Goal: Book appointment/travel/reservation

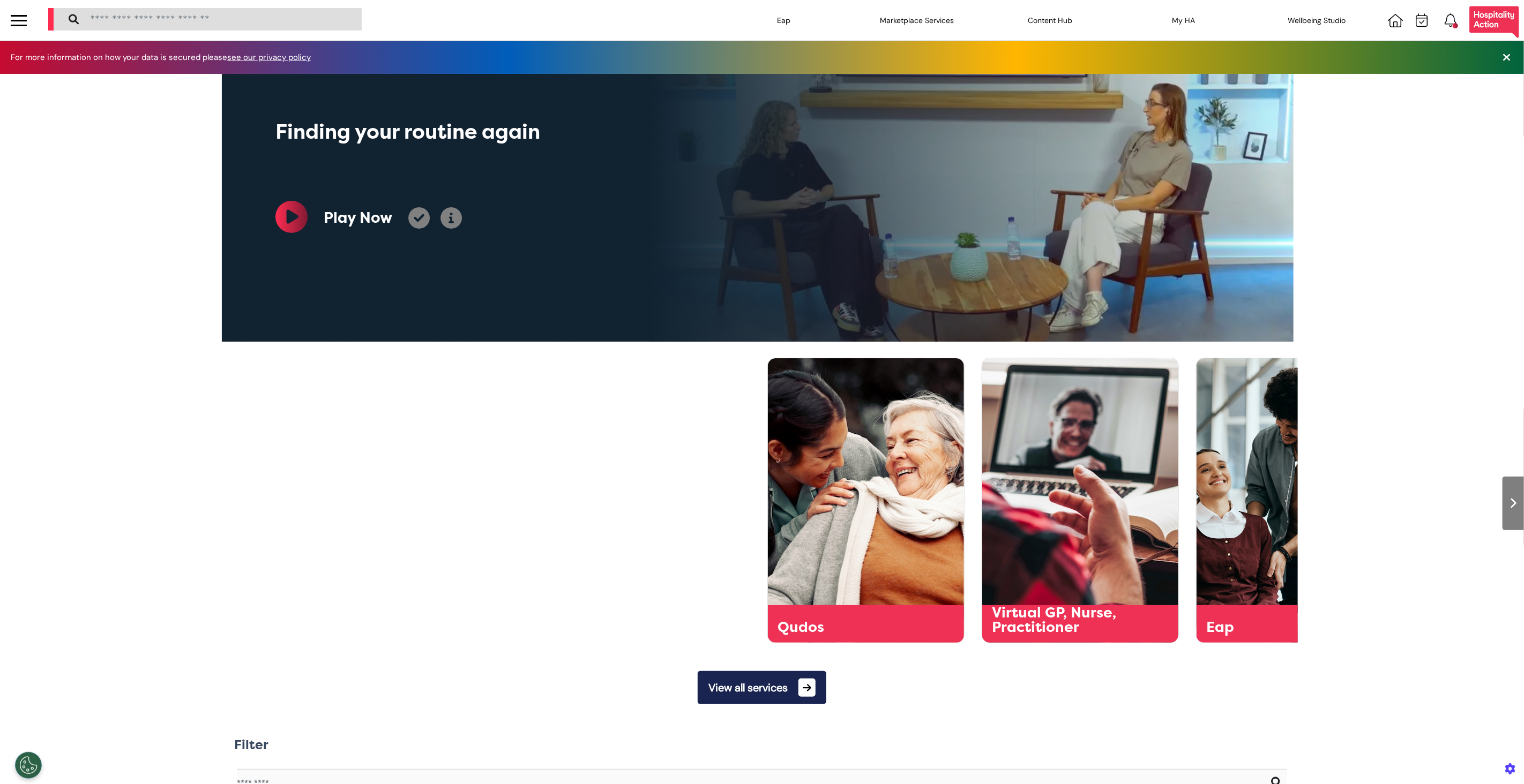
scroll to position [0, 536]
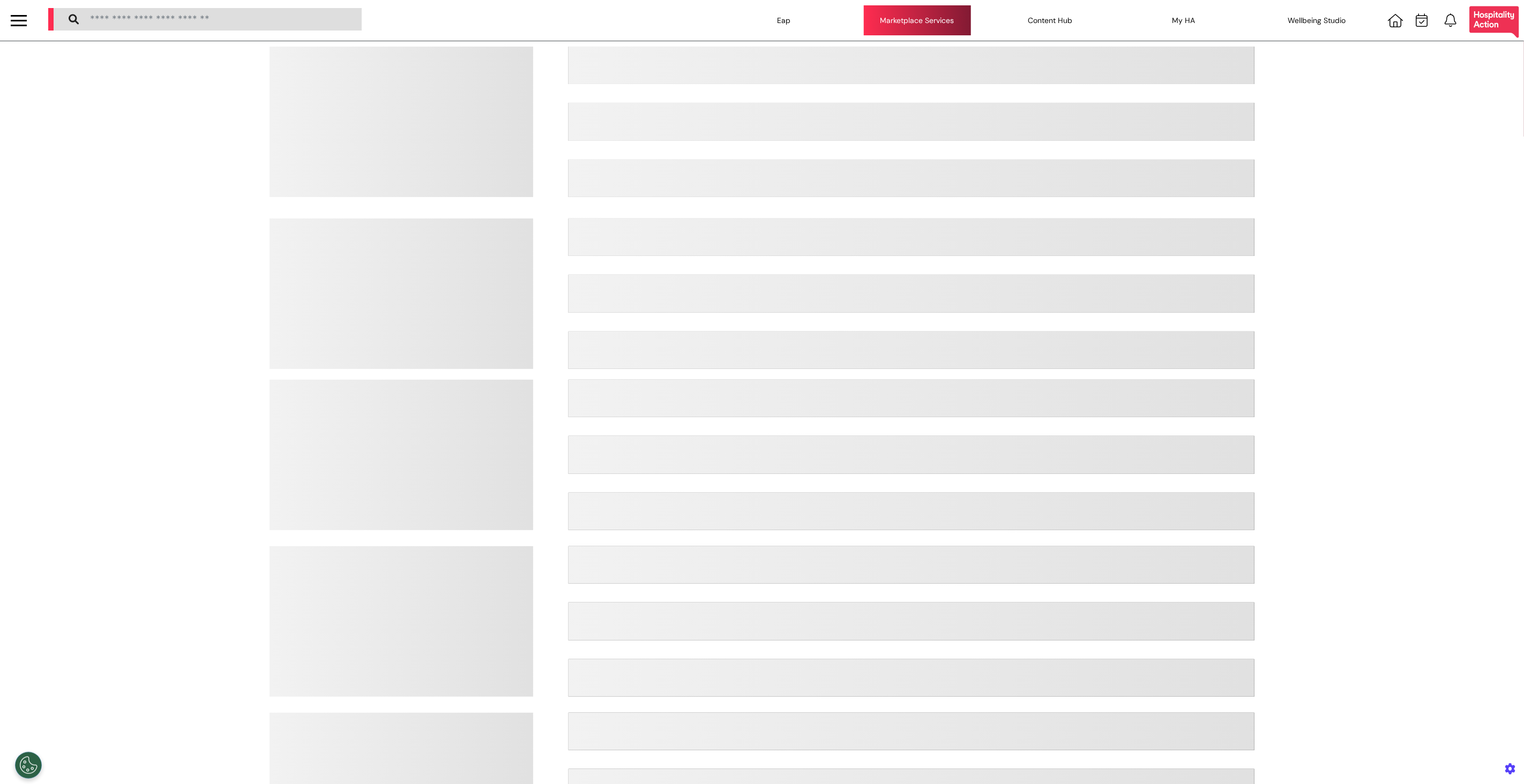
click at [950, 24] on div "Marketplace Services" at bounding box center [917, 20] width 107 height 30
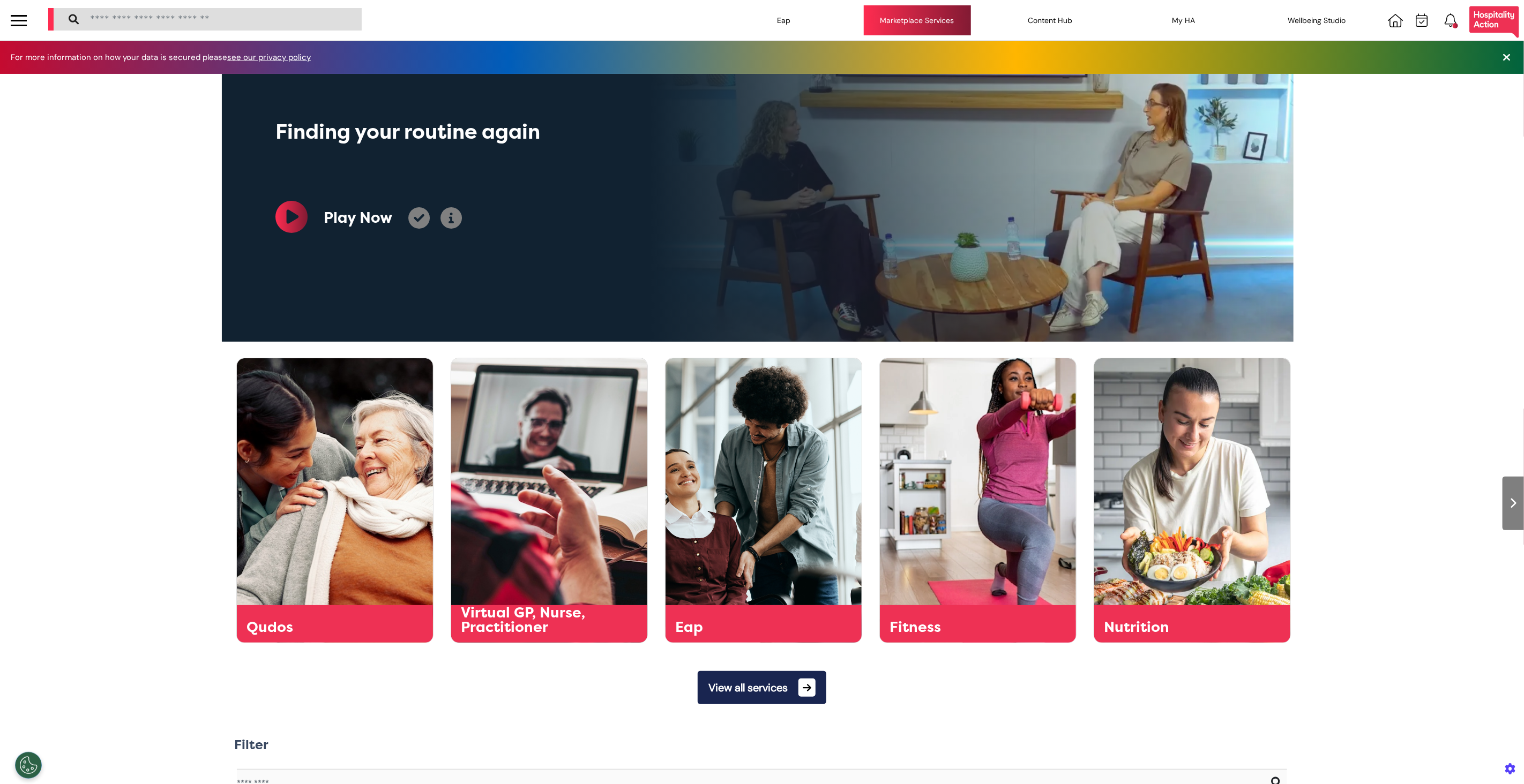
scroll to position [0, 536]
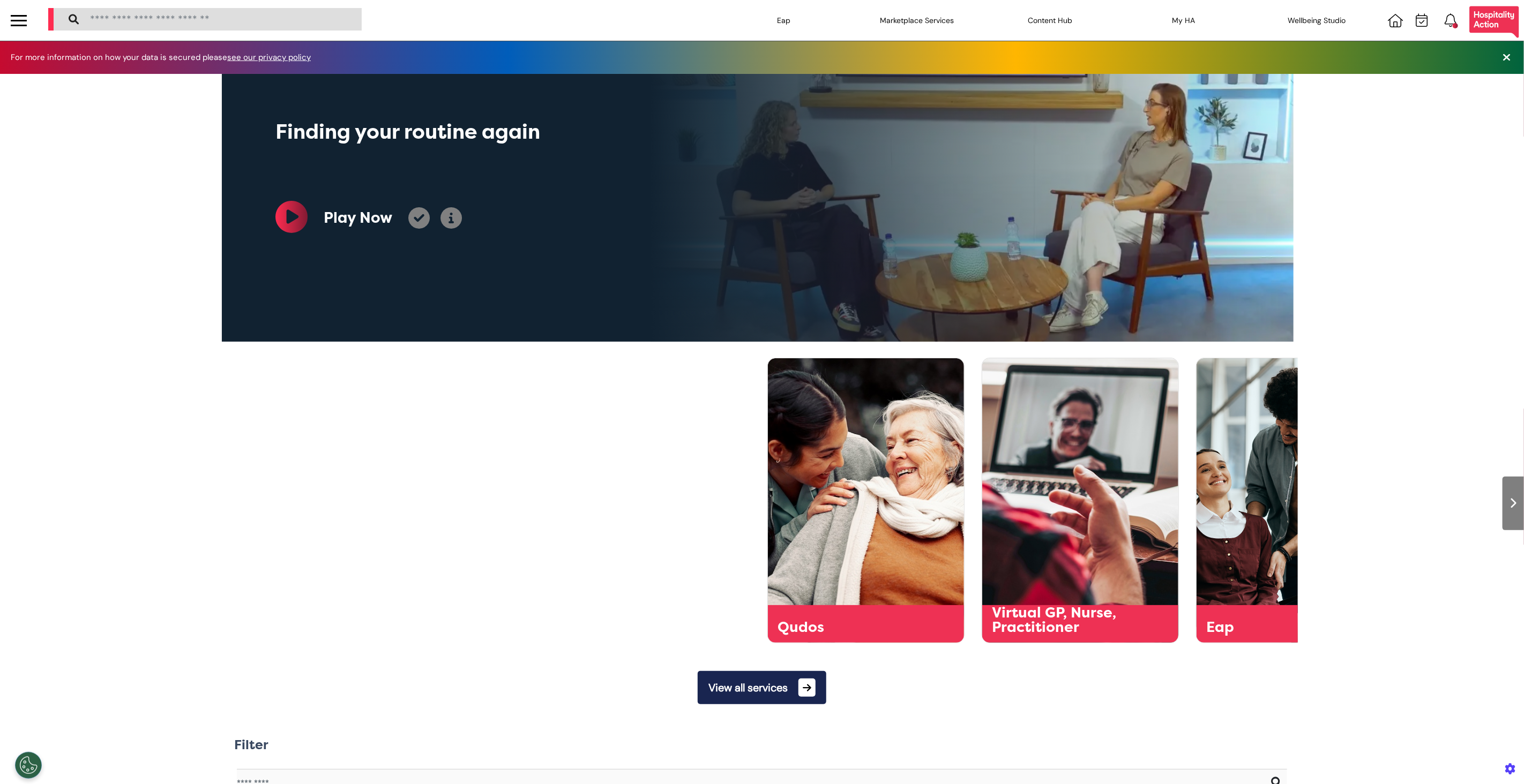
scroll to position [0, 536]
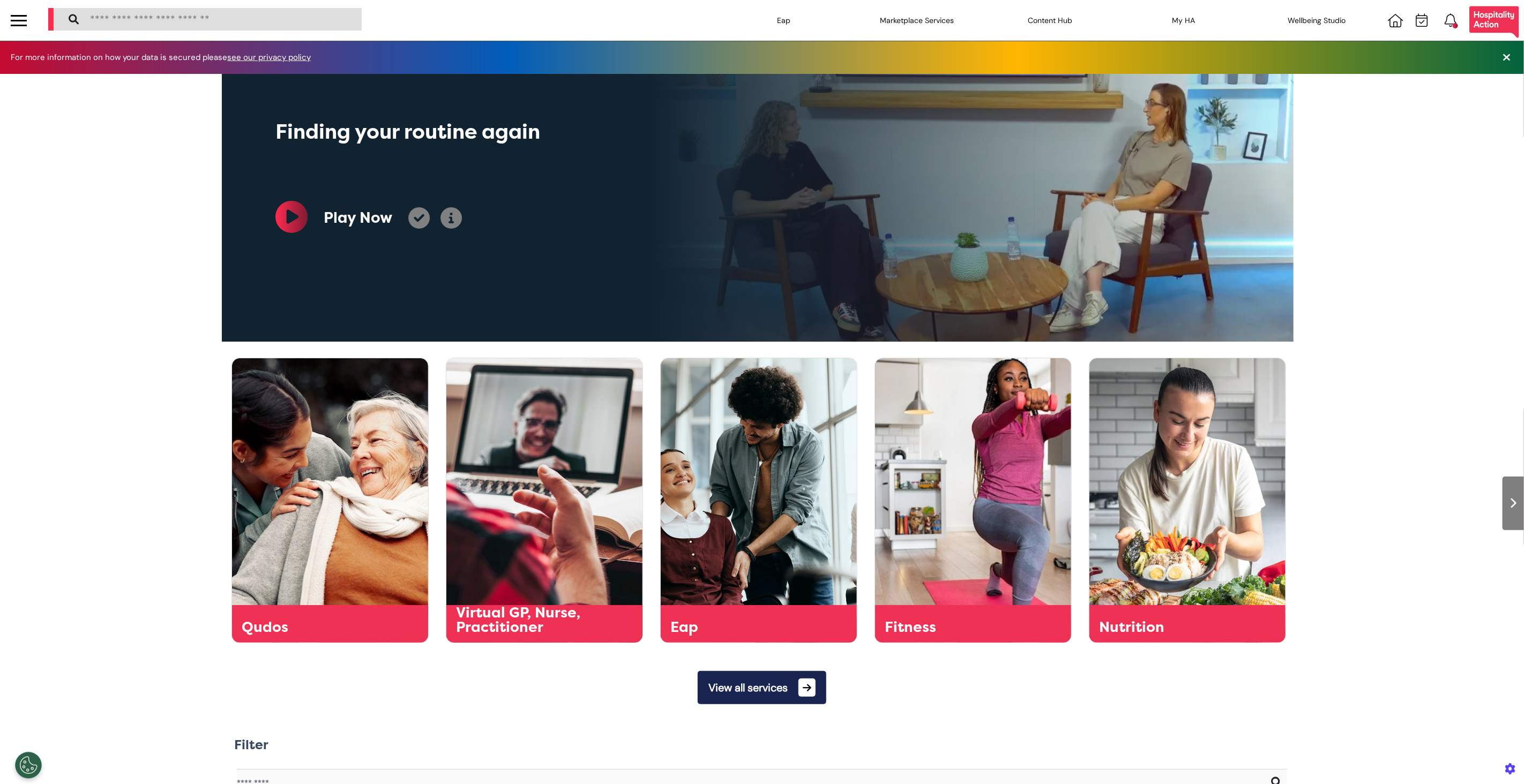
click at [23, 25] on div at bounding box center [18, 25] width 16 height 2
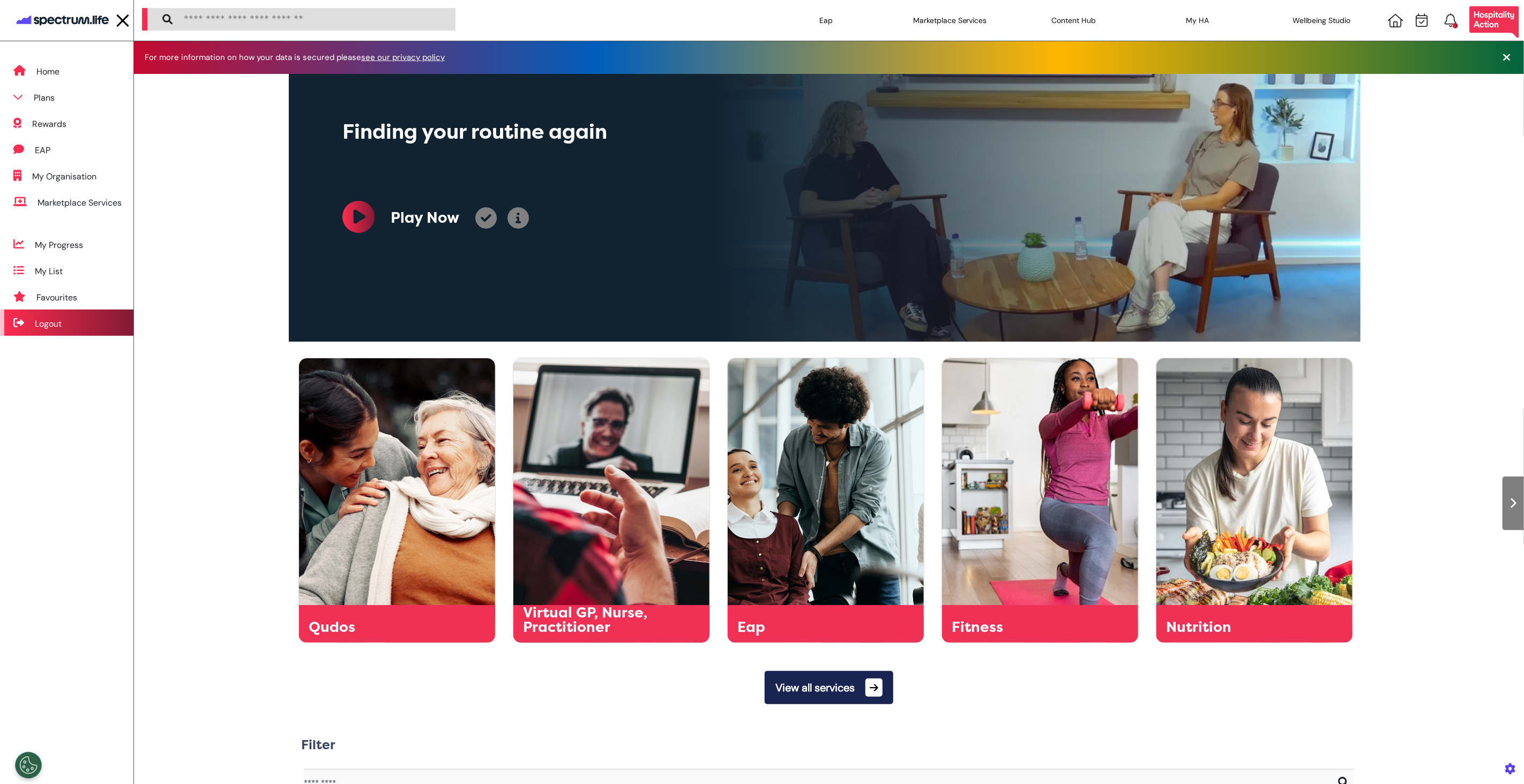
click at [46, 328] on div "Logout" at bounding box center [48, 324] width 27 height 13
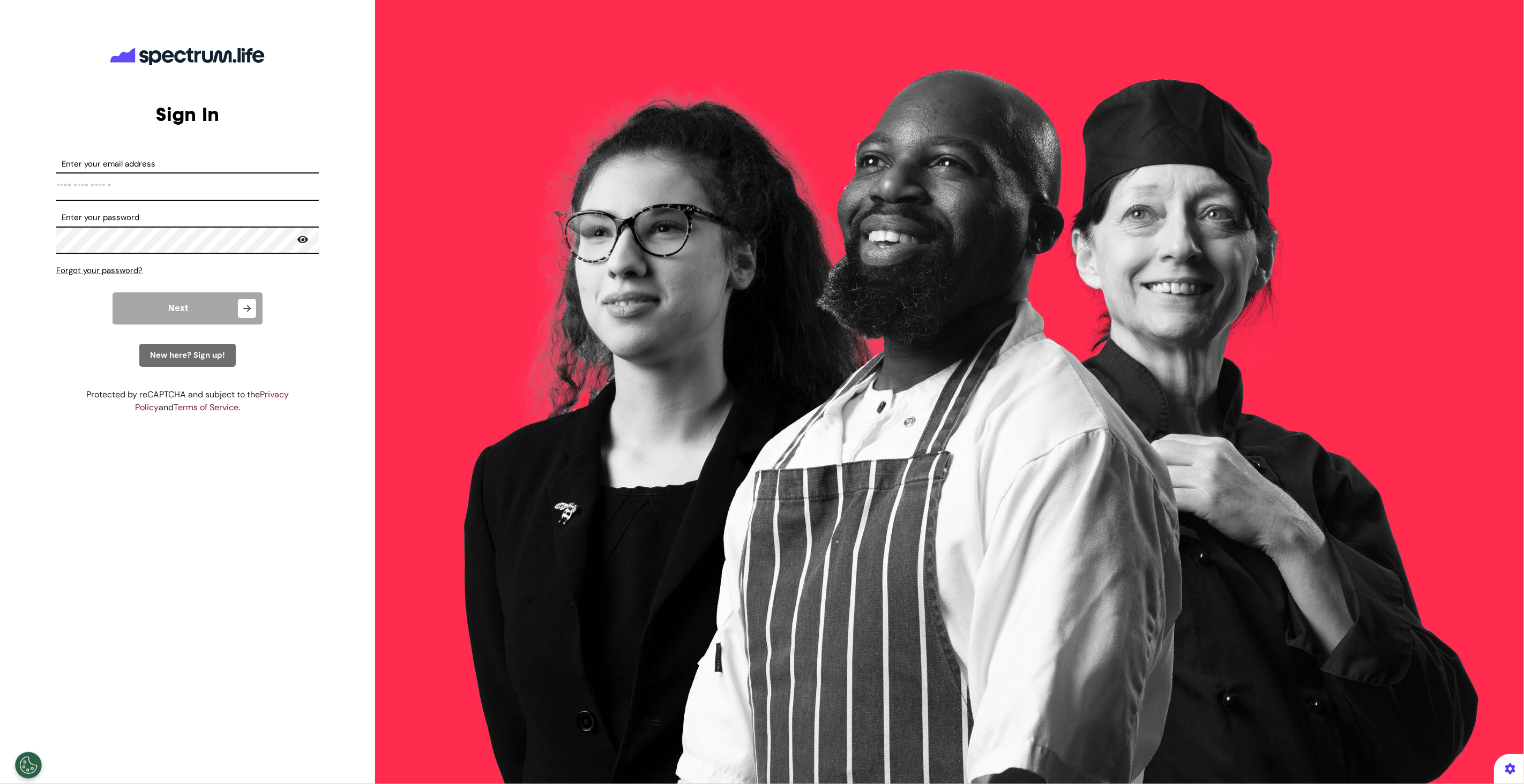
click at [147, 183] on input "Enter your email address" at bounding box center [187, 186] width 262 height 28
click at [432, 257] on div "ENGAGE. EMPOWER. TRANSFORM." at bounding box center [950, 392] width 1149 height 784
click at [189, 353] on span "New here? Sign up!" at bounding box center [187, 355] width 75 height 11
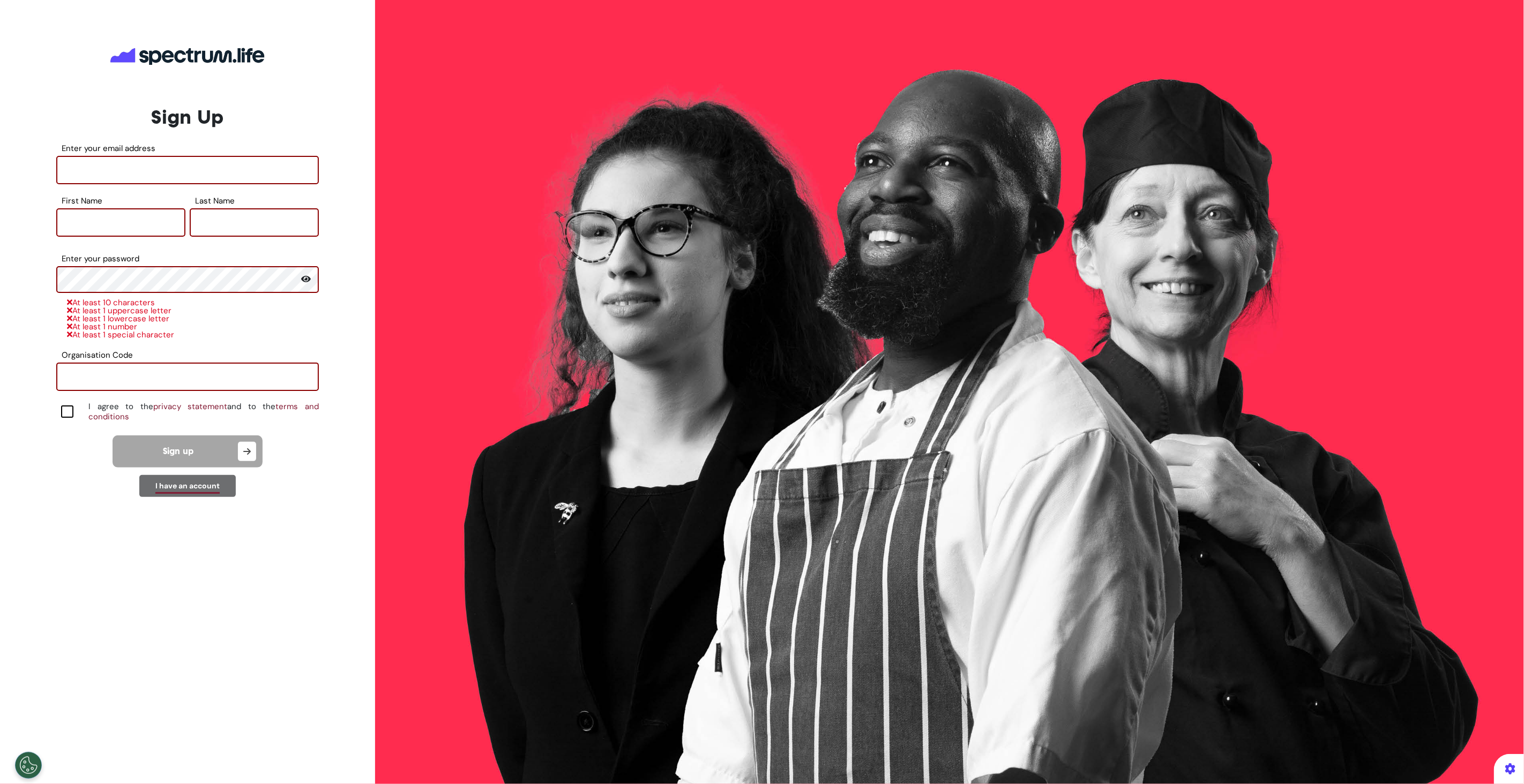
click at [65, 406] on div at bounding box center [67, 412] width 12 height 12
click at [122, 166] on input "Enter your email address" at bounding box center [187, 169] width 262 height 28
click at [601, 629] on div "ENGAGE. EMPOWER. TRANSFORM." at bounding box center [950, 392] width 1149 height 784
click at [109, 157] on input "Enter your email address" at bounding box center [187, 169] width 262 height 28
paste input "**********"
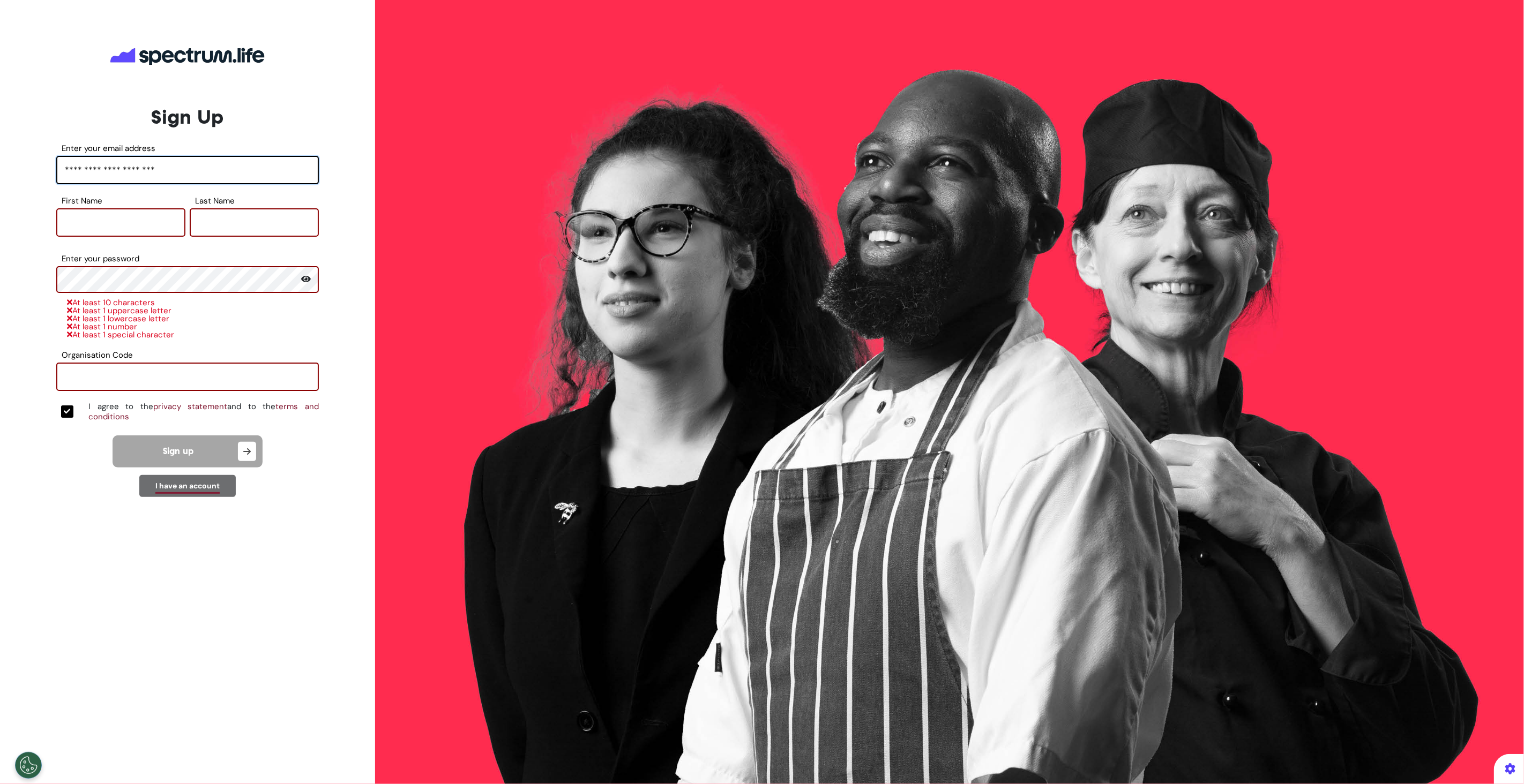
click at [113, 168] on input "**********" at bounding box center [187, 169] width 262 height 28
type input "**********"
click at [116, 201] on label "First Name" at bounding box center [121, 201] width 129 height 6
click at [116, 208] on input "First Name" at bounding box center [121, 222] width 129 height 28
type input "****"
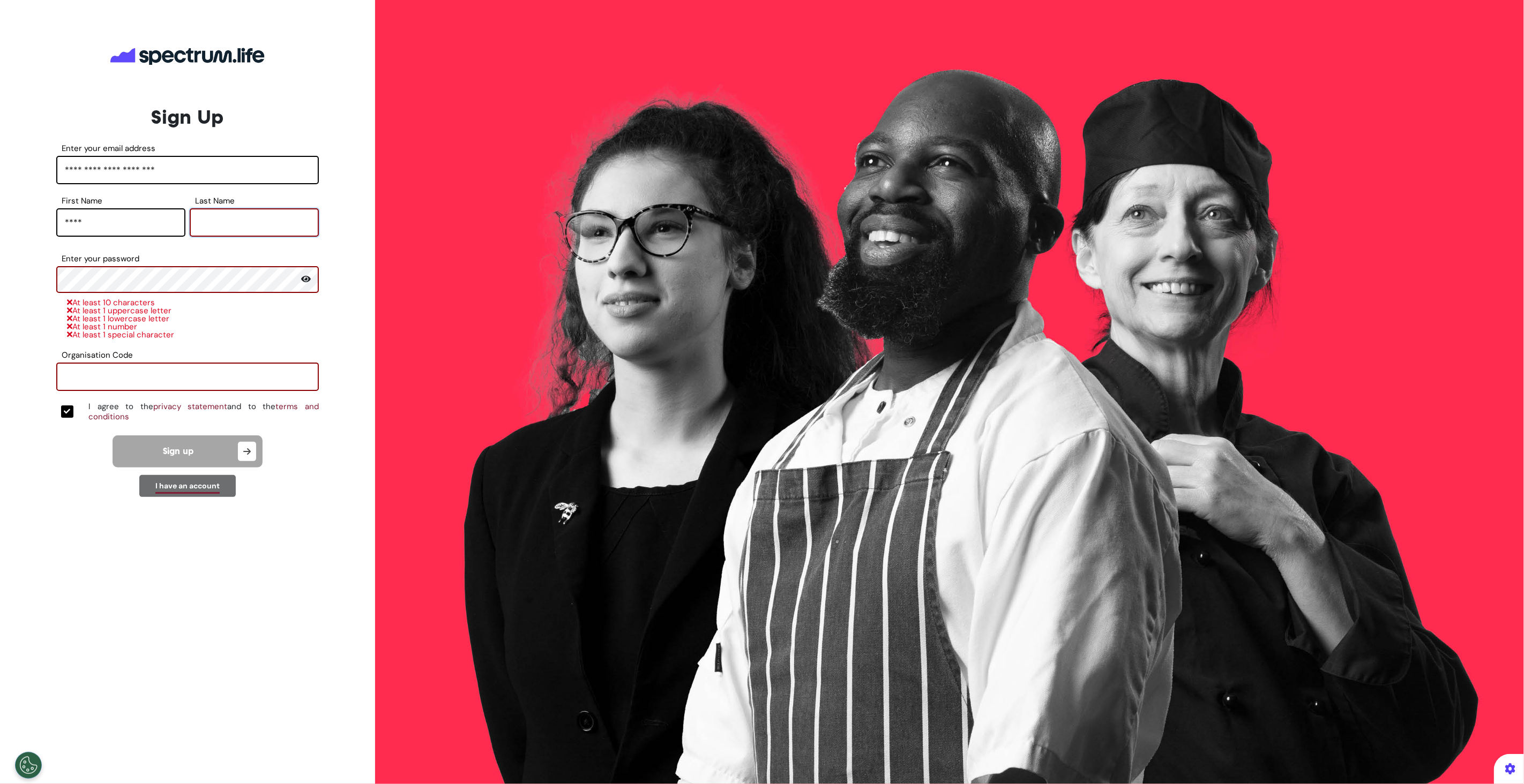
click at [215, 216] on input "Last Name" at bounding box center [255, 222] width 129 height 28
type input "****"
type input "******"
click at [283, 460] on div "Sign up" at bounding box center [187, 451] width 262 height 32
click at [246, 445] on icon "button" at bounding box center [247, 451] width 18 height 19
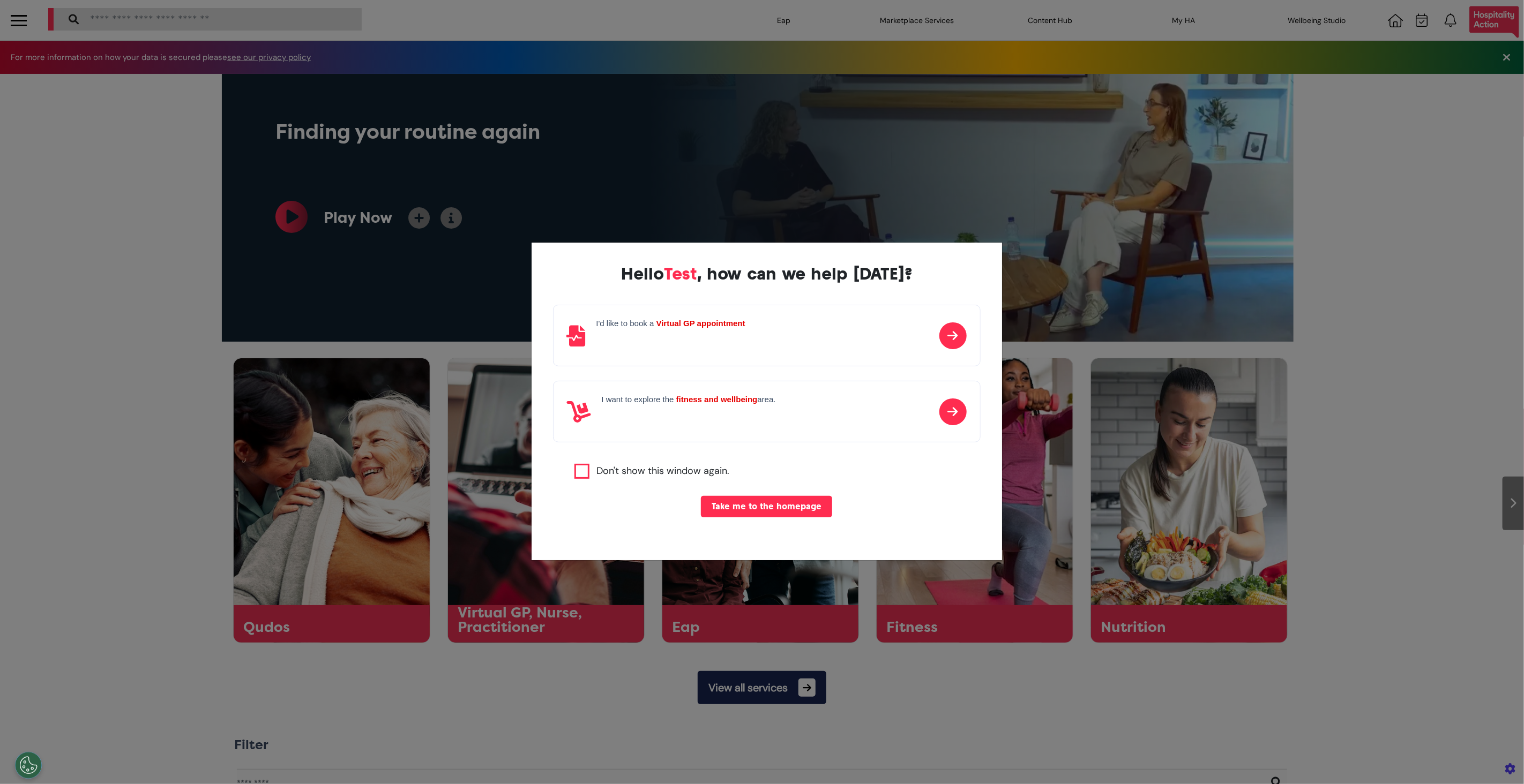
scroll to position [0, 536]
click at [939, 328] on icon at bounding box center [953, 335] width 27 height 27
click at [749, 511] on button "Continue" at bounding box center [766, 507] width 60 height 21
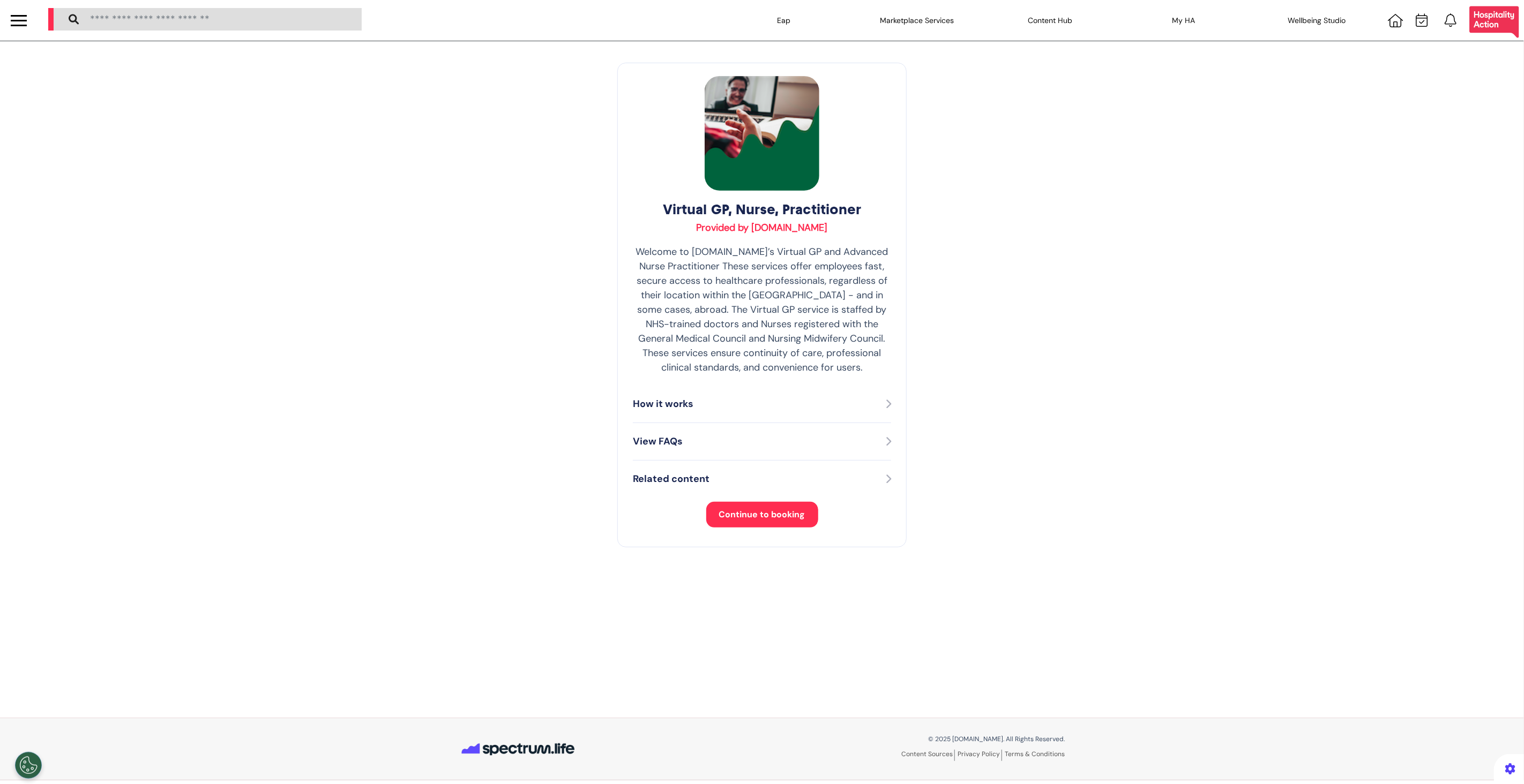
click at [774, 510] on span "Continue to booking" at bounding box center [762, 514] width 87 height 11
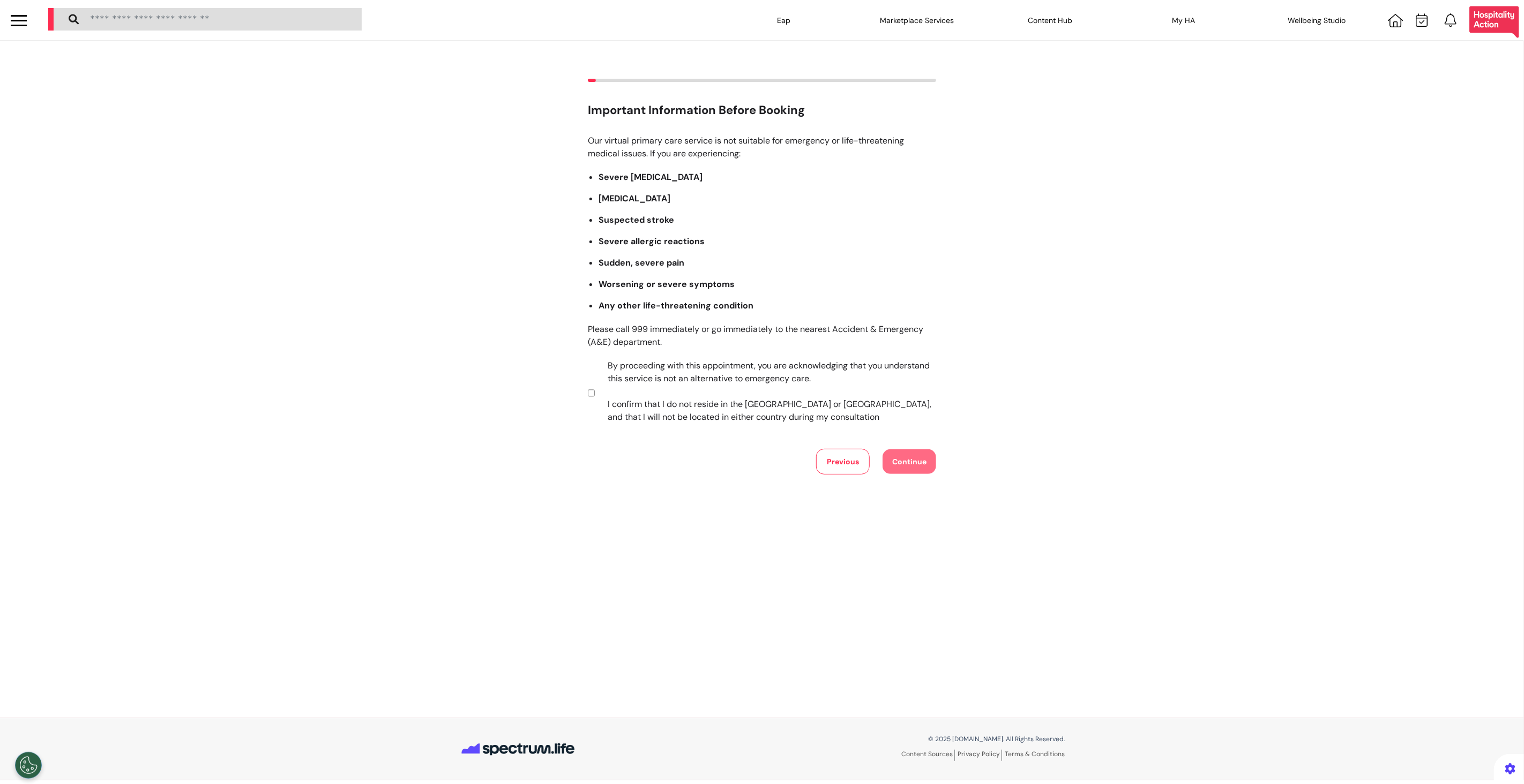
click at [638, 389] on label "By proceeding with this appointment, you are acknowledging that you understand …" at bounding box center [764, 391] width 335 height 65
click at [891, 460] on button "Continue" at bounding box center [909, 462] width 54 height 24
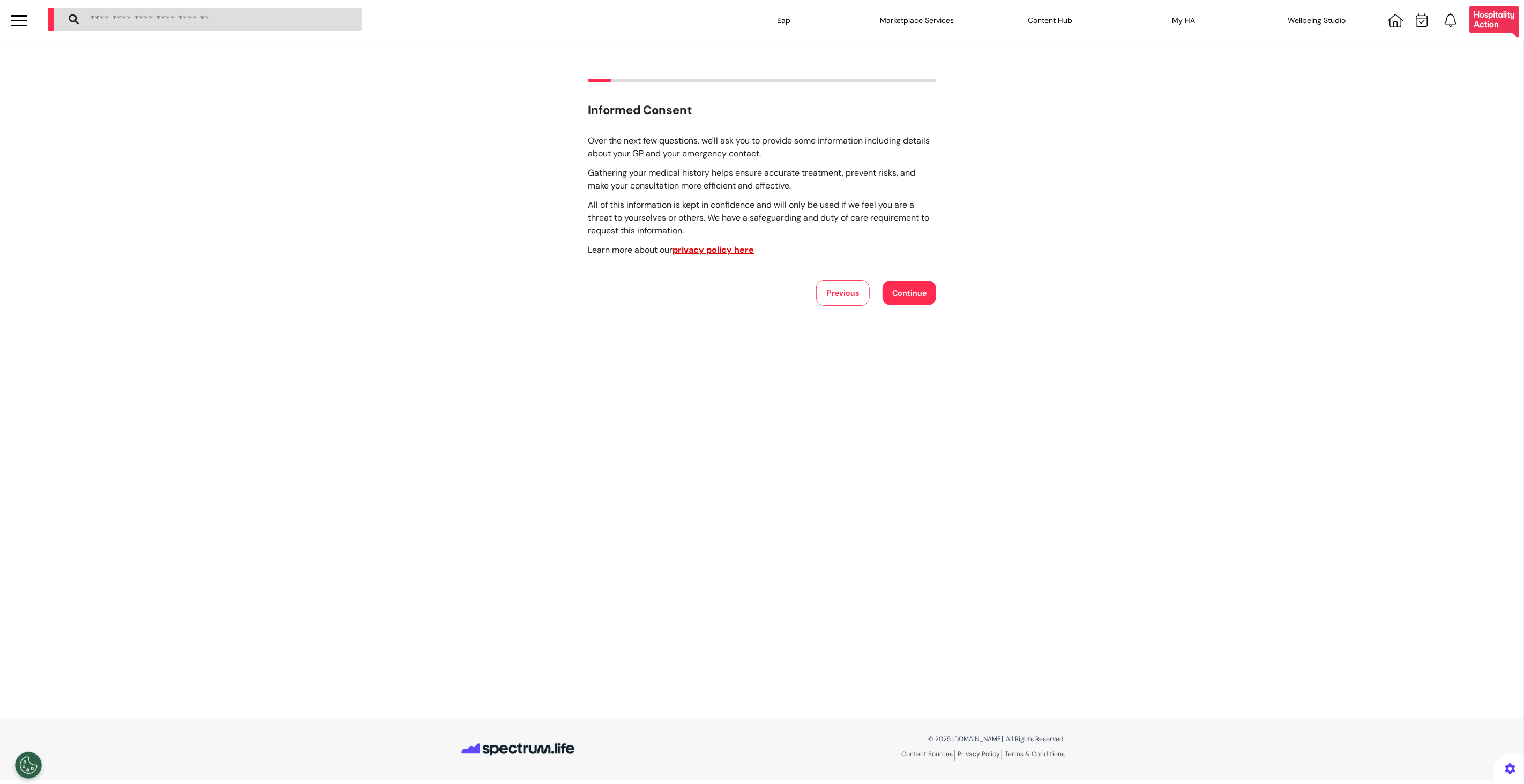
click at [911, 291] on button "Continue" at bounding box center [909, 292] width 54 height 24
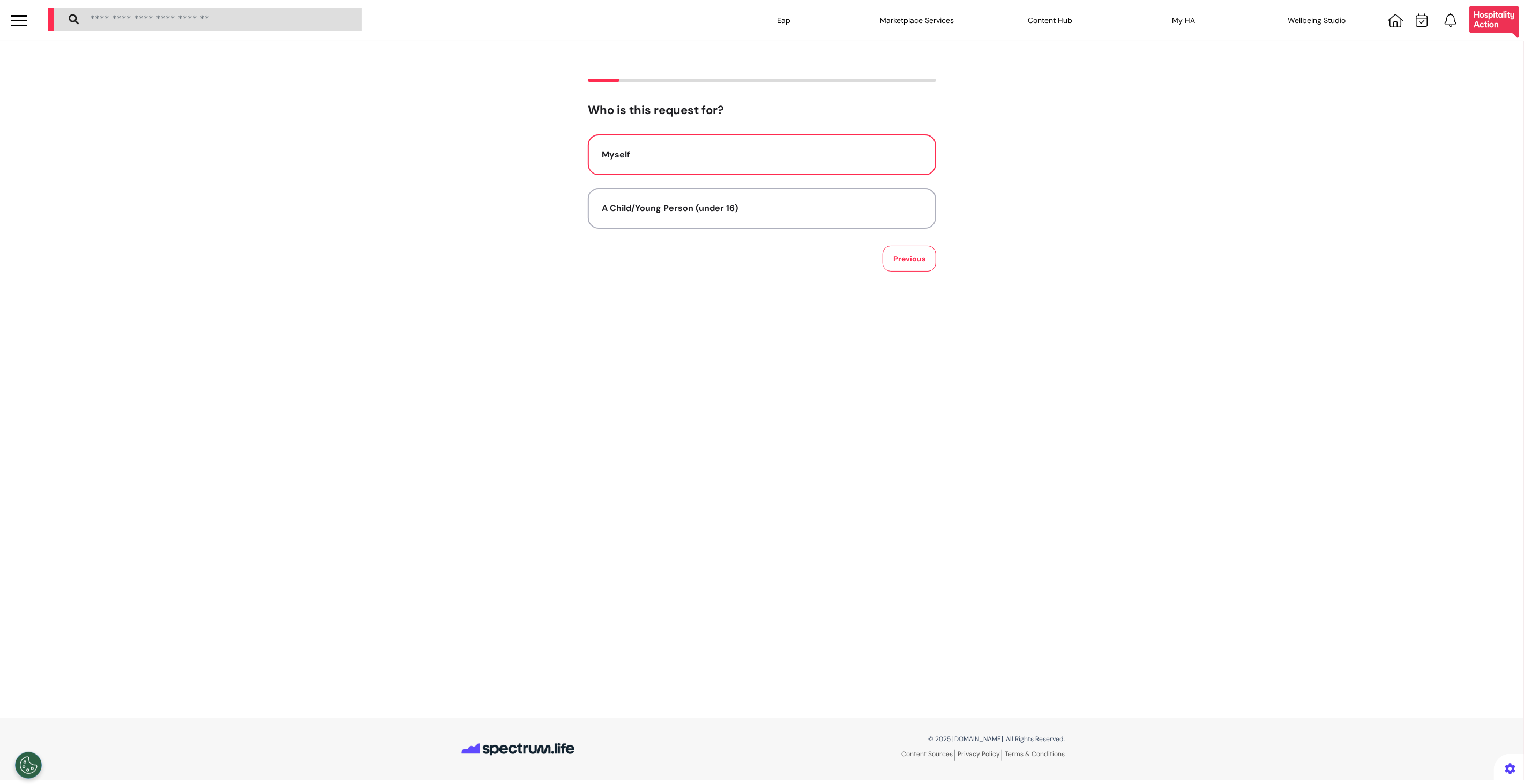
click at [734, 156] on div "Myself" at bounding box center [762, 154] width 321 height 13
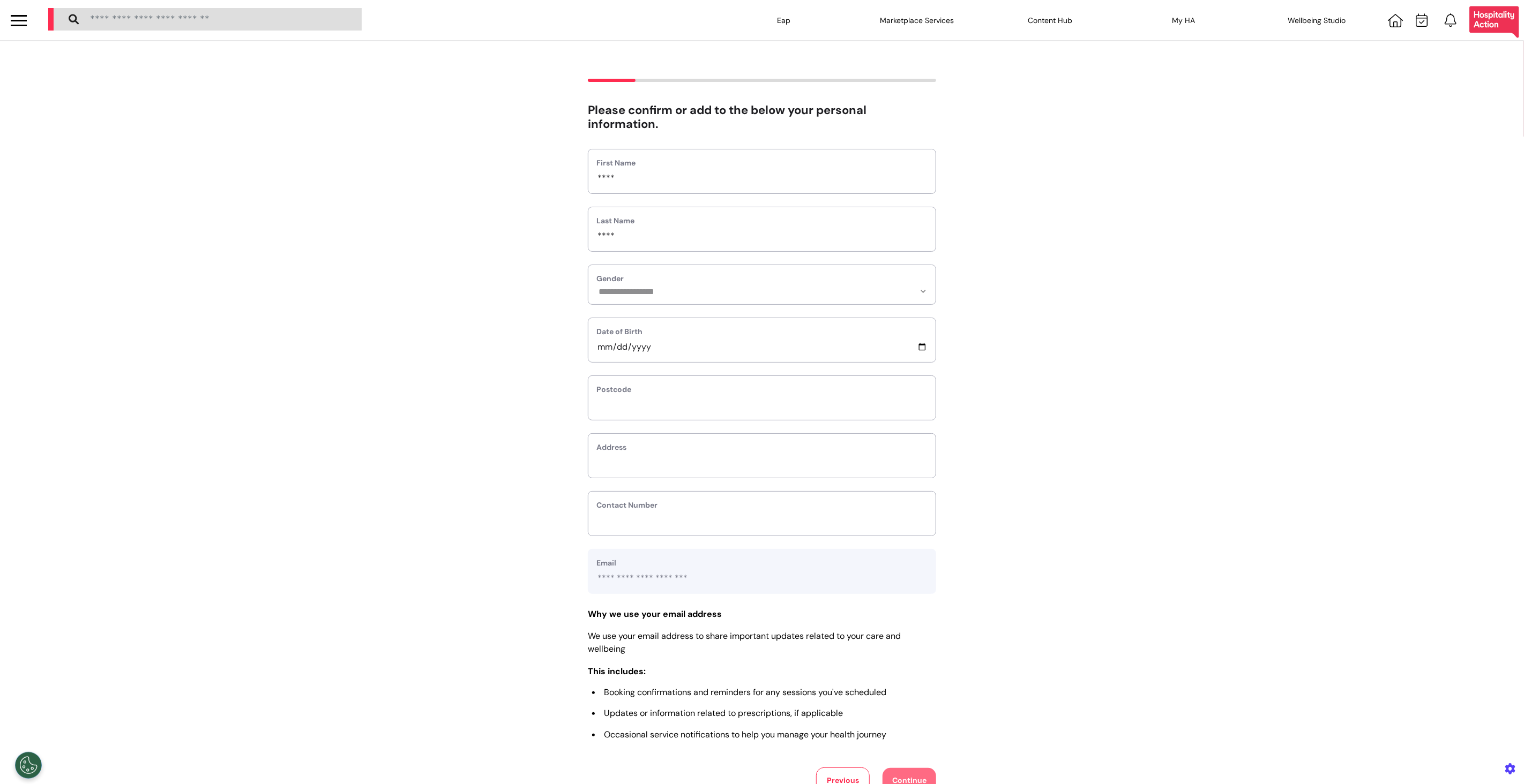
click at [31, 13] on div at bounding box center [18, 21] width 37 height 41
click at [30, 14] on div at bounding box center [18, 21] width 37 height 41
click at [26, 20] on div at bounding box center [18, 21] width 16 height 2
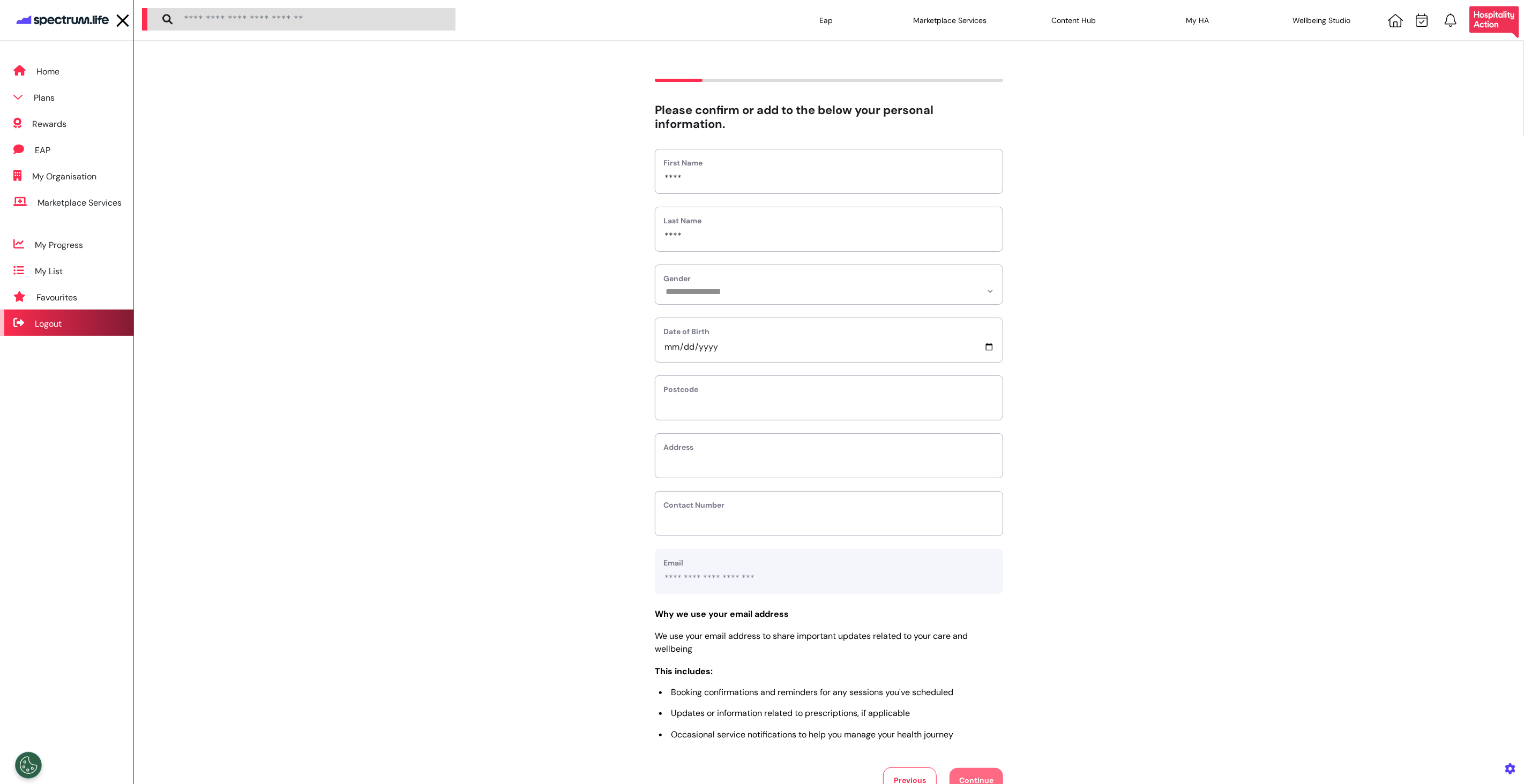
click at [78, 317] on div "Logout" at bounding box center [67, 323] width 134 height 27
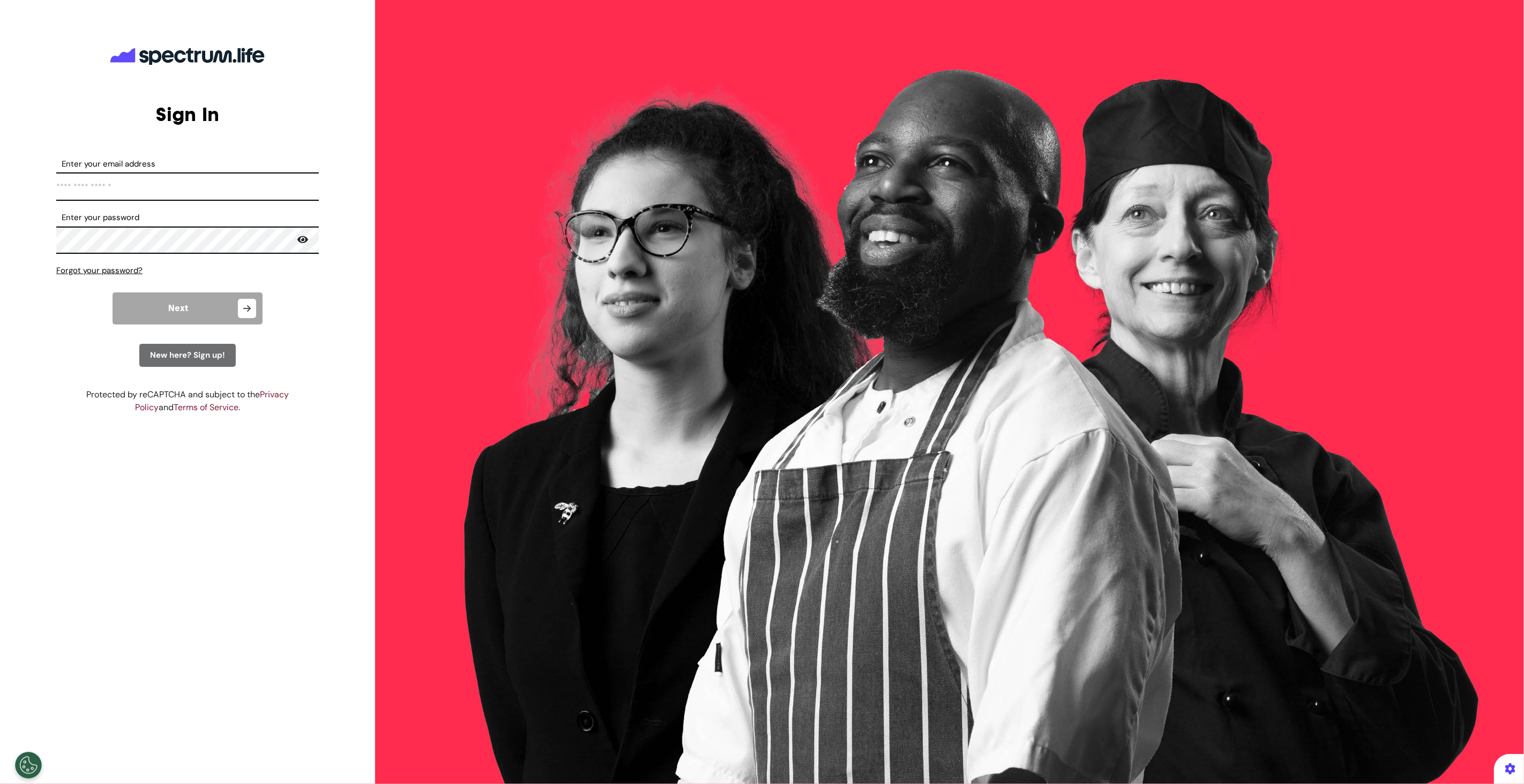
click at [142, 187] on input "Enter your email address" at bounding box center [187, 186] width 262 height 28
type input "**********"
click at [835, 259] on div "ENGAGE. EMPOWER. TRANSFORM." at bounding box center [950, 392] width 1149 height 784
click at [1155, 39] on div "ENGAGE. EMPOWER. TRANSFORM." at bounding box center [950, 392] width 1149 height 784
click at [903, 783] on div "ENGAGE. EMPOWER. TRANSFORM." at bounding box center [950, 392] width 1149 height 784
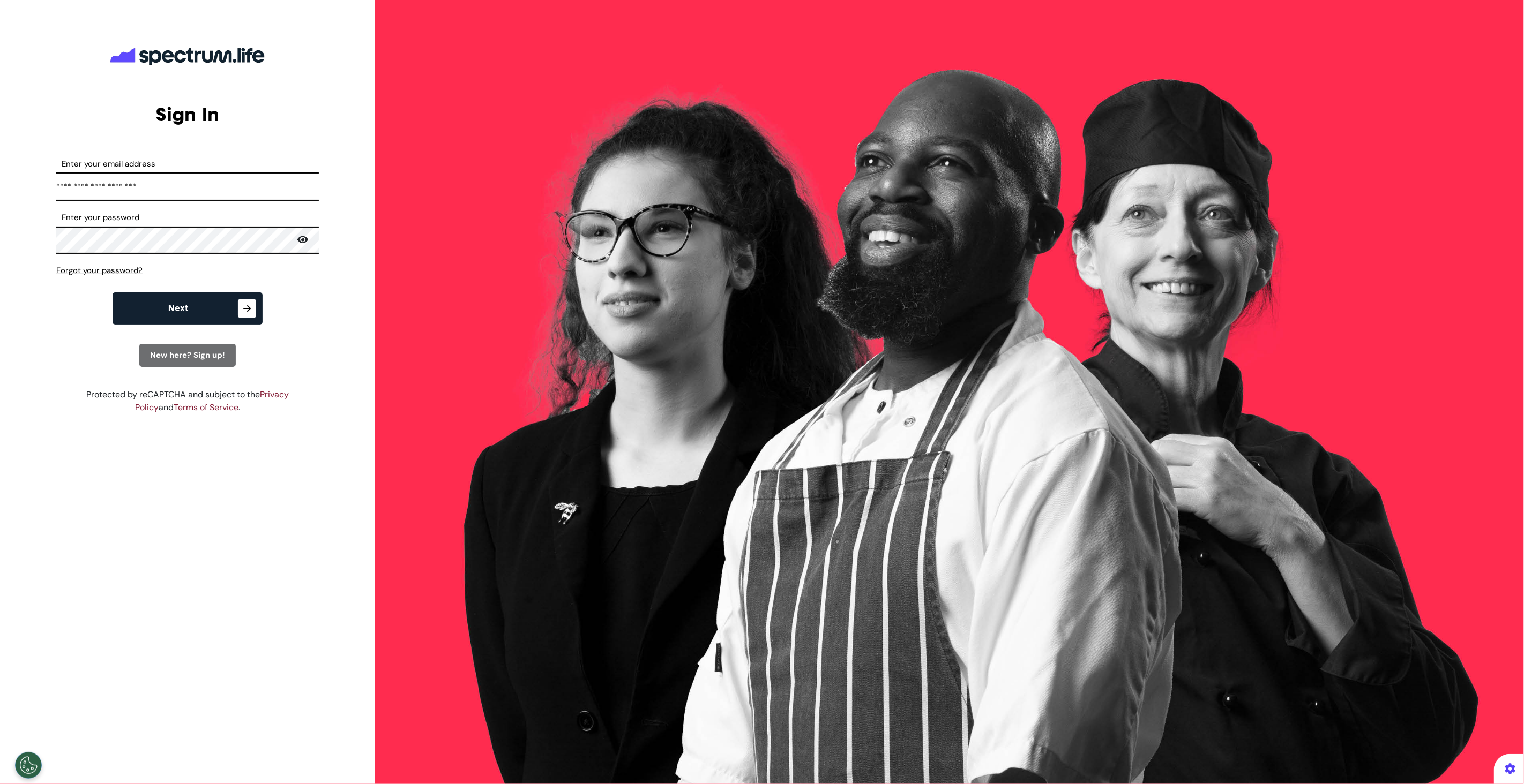
click at [1013, 340] on div "ENGAGE. EMPOWER. TRANSFORM." at bounding box center [950, 392] width 1149 height 784
click at [949, 172] on div "ENGAGE. EMPOWER. TRANSFORM." at bounding box center [950, 392] width 1149 height 784
